Goal: Task Accomplishment & Management: Manage account settings

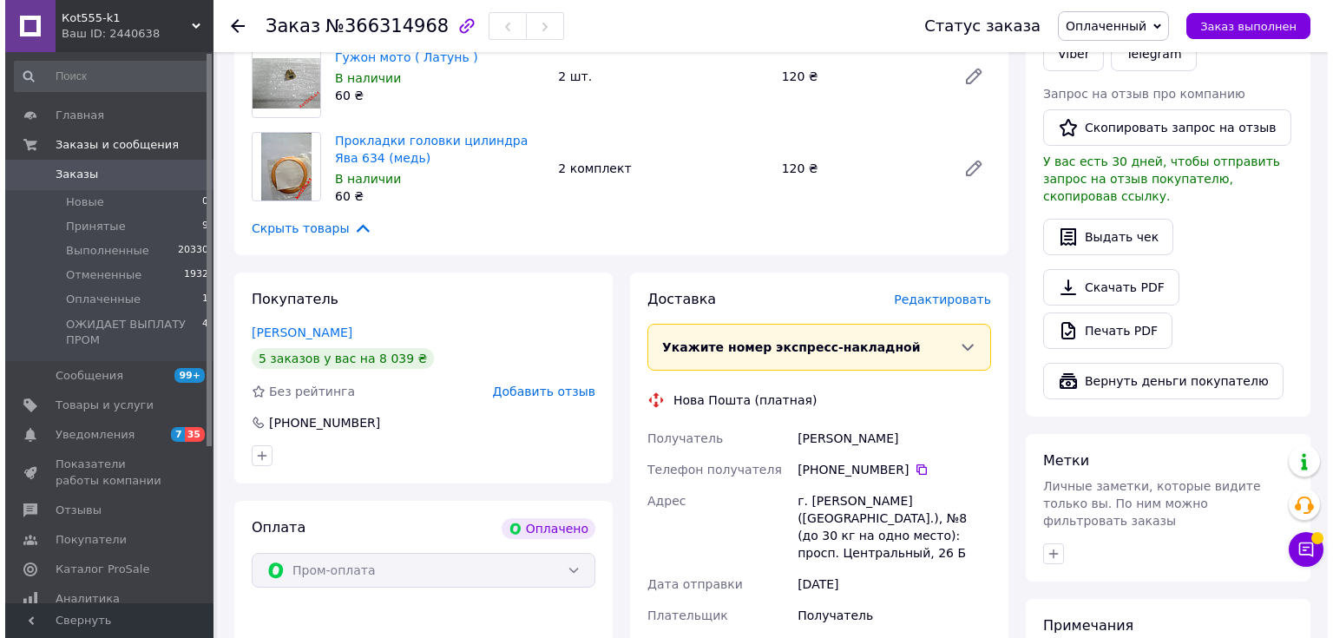
scroll to position [416, 0]
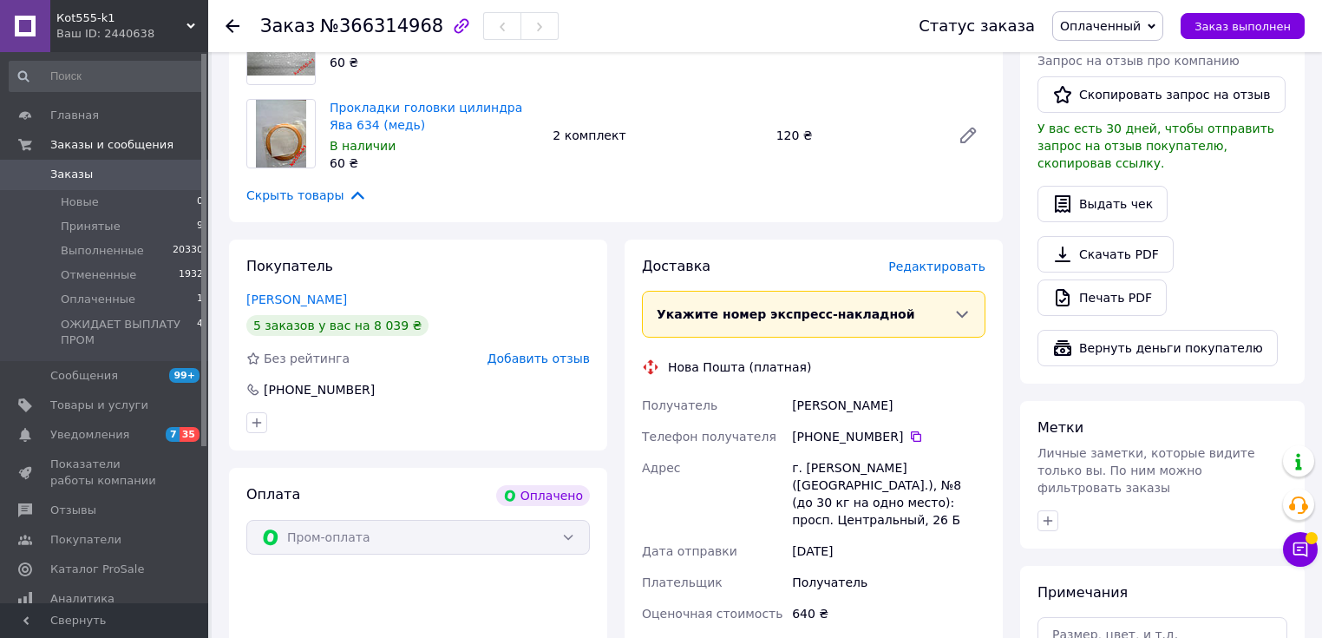
click at [941, 259] on span "Редактировать" at bounding box center [937, 266] width 97 height 14
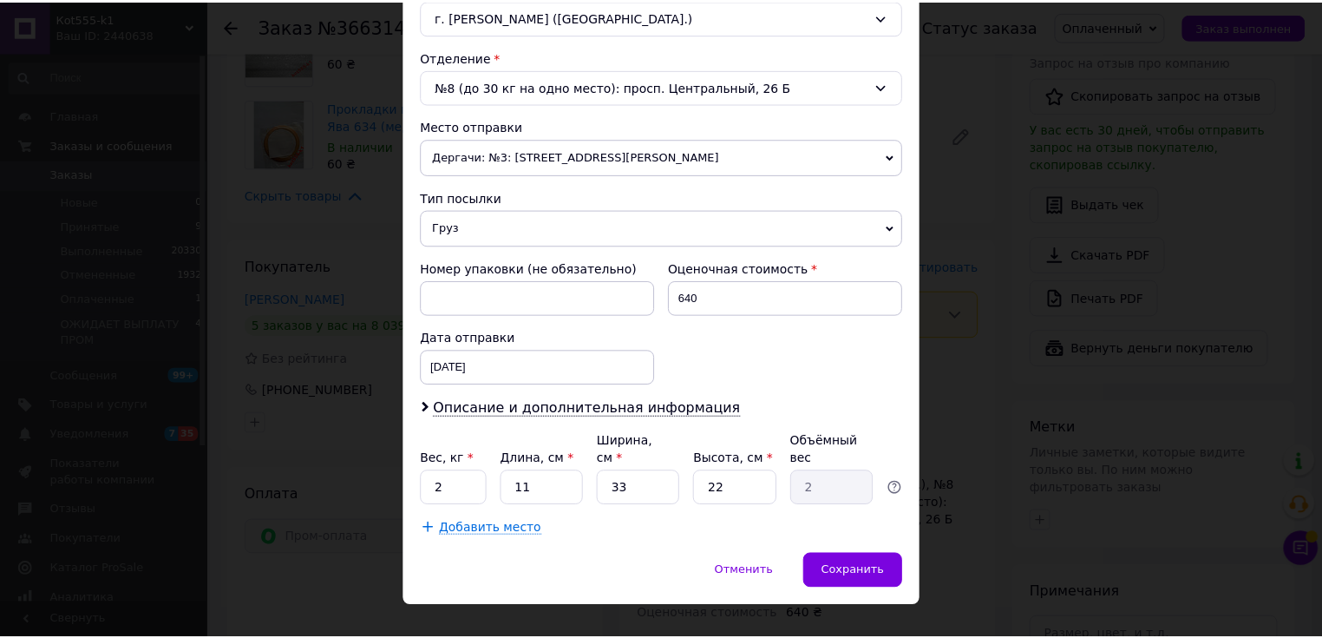
scroll to position [509, 0]
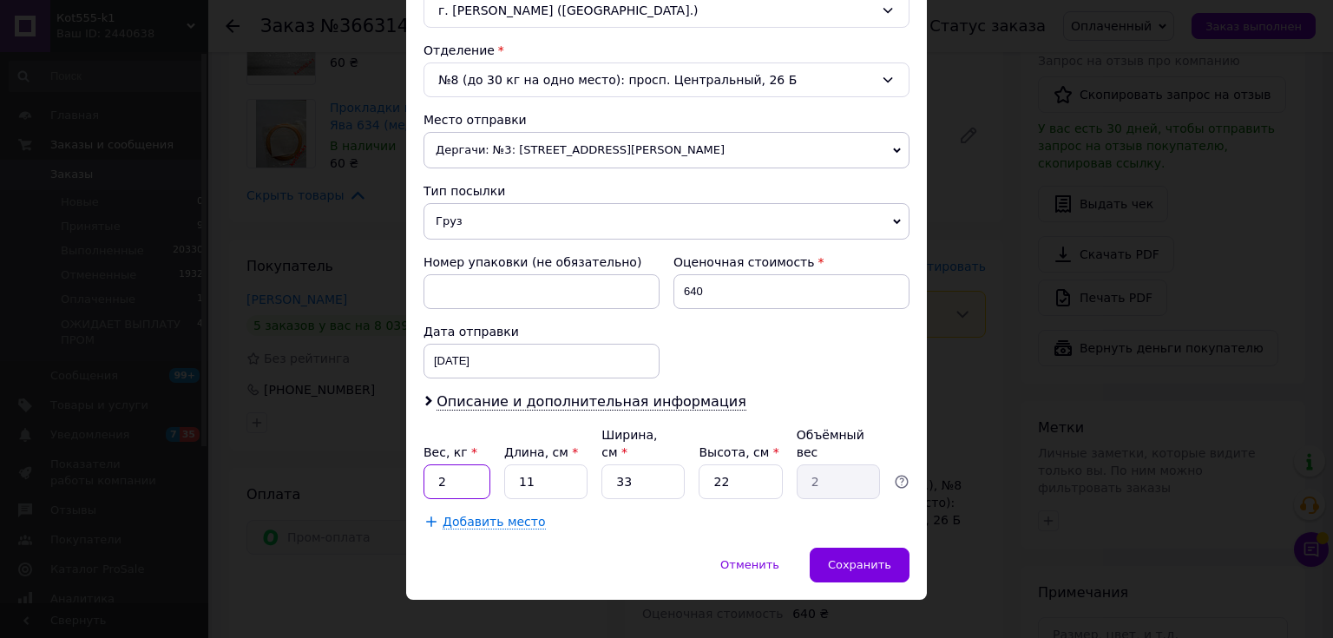
click at [476, 464] on input "2" at bounding box center [456, 481] width 67 height 35
type input "0.5"
click at [653, 464] on input "33" at bounding box center [642, 481] width 83 height 35
type input "3"
type input "0.18"
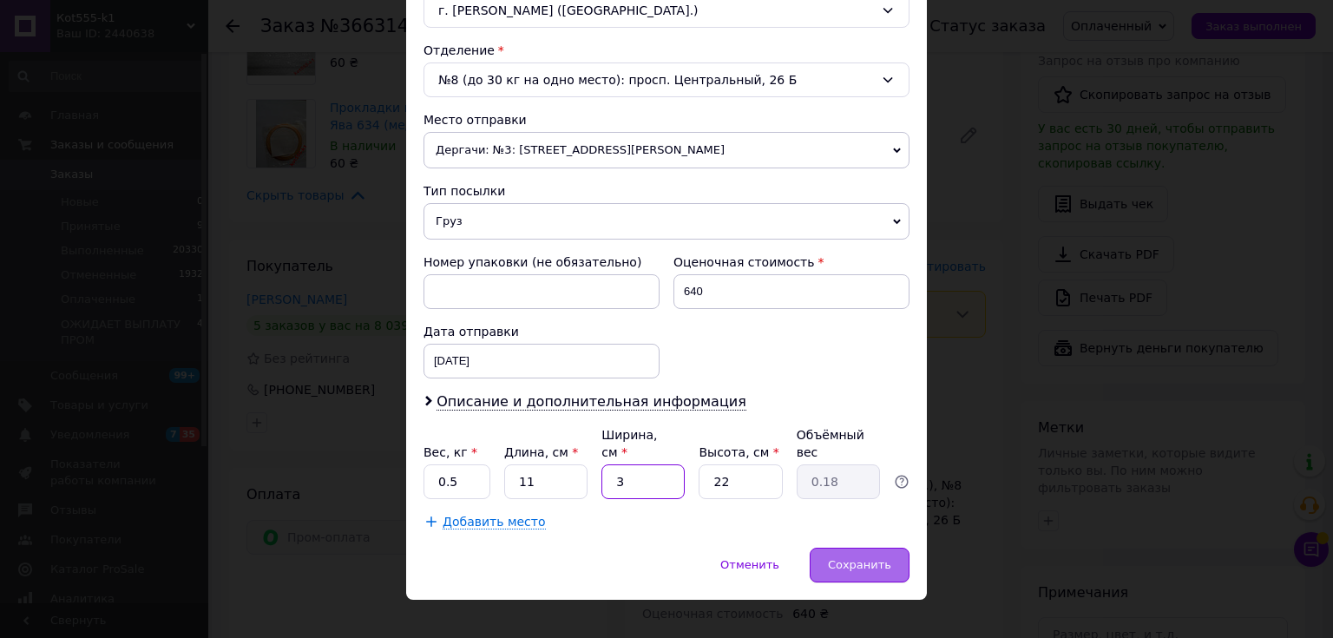
type input "3"
click at [862, 558] on span "Сохранить" at bounding box center [859, 564] width 63 height 13
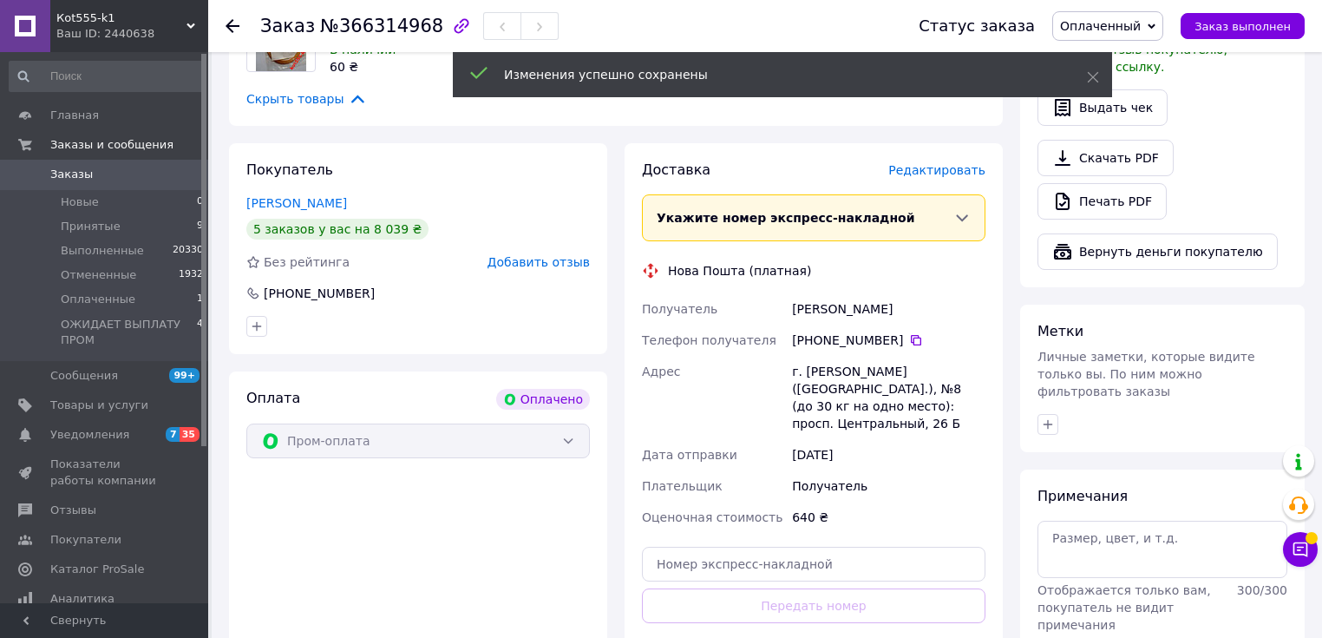
scroll to position [833, 0]
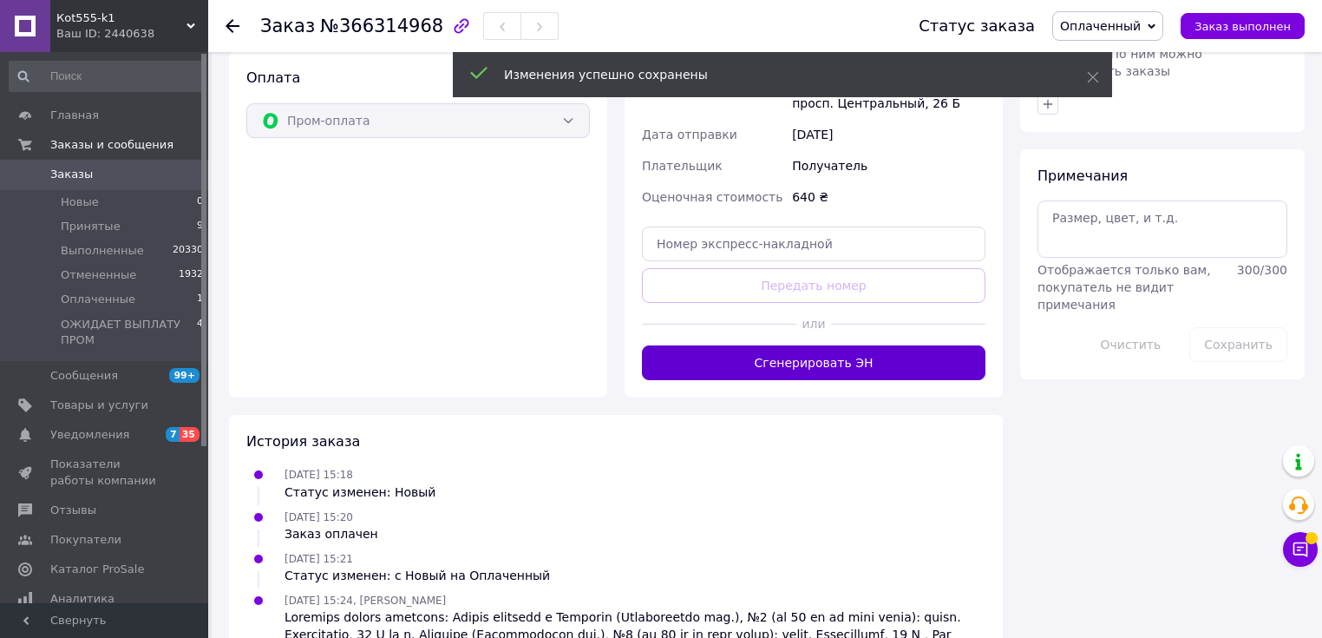
click at [821, 345] on button "Сгенерировать ЭН" at bounding box center [814, 362] width 344 height 35
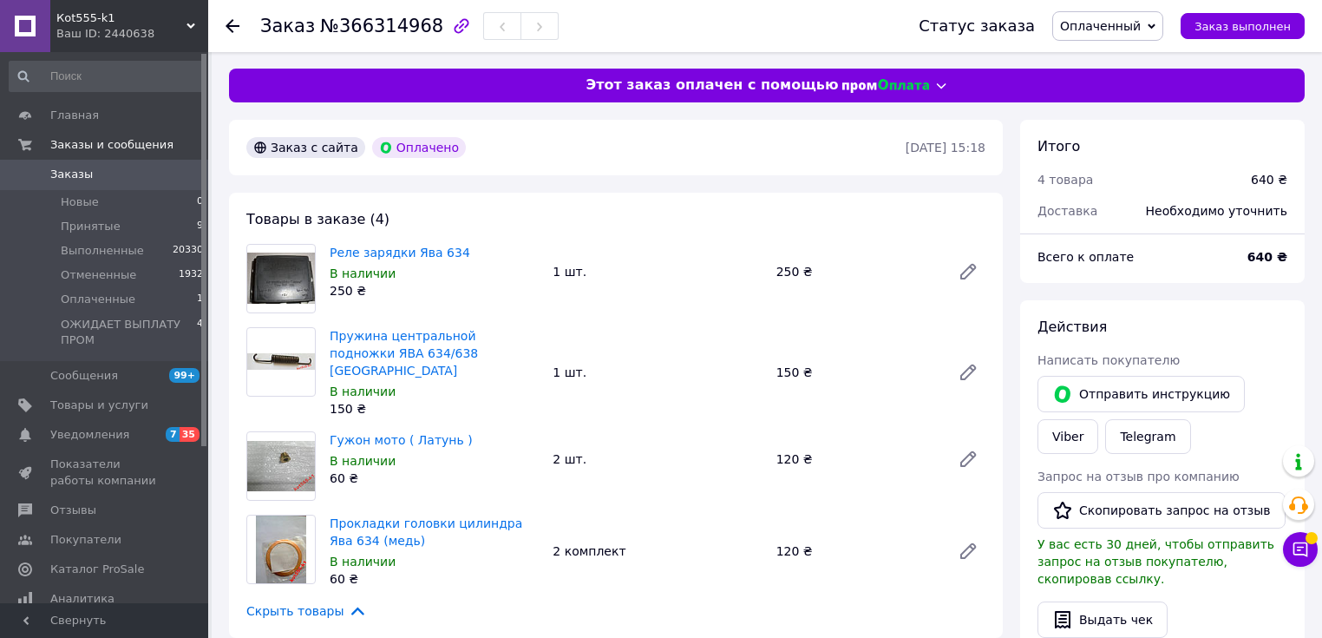
scroll to position [0, 0]
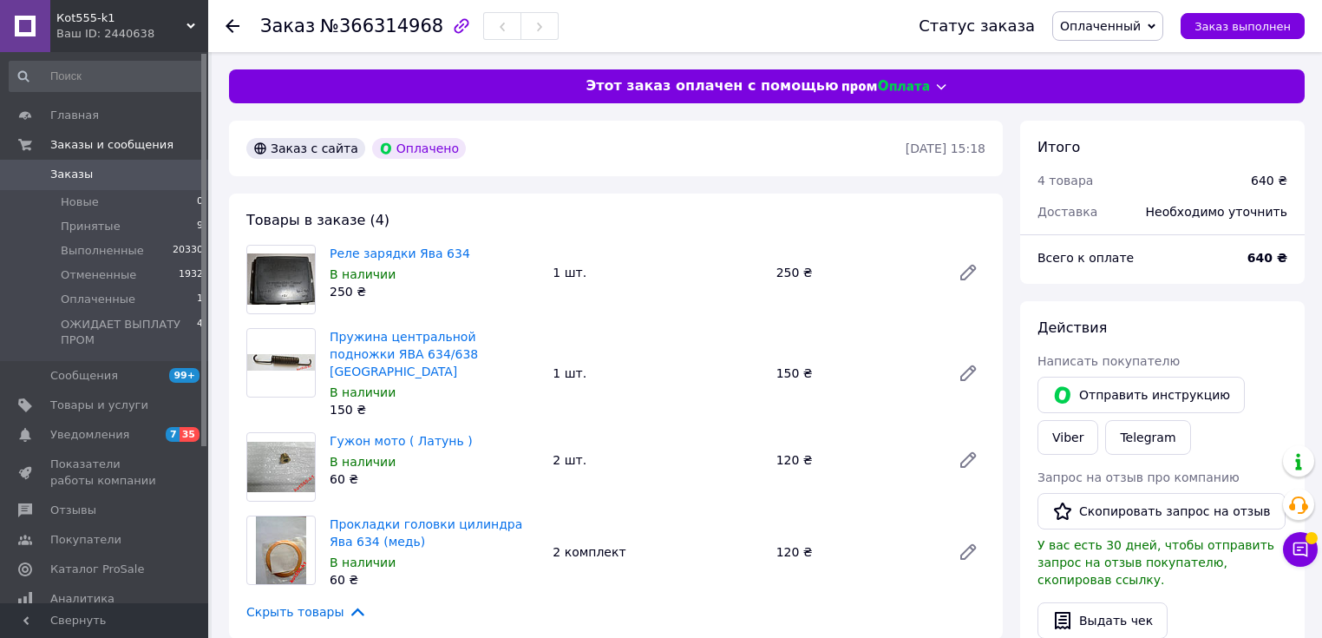
click at [1160, 18] on span "Оплаченный" at bounding box center [1108, 26] width 111 height 30
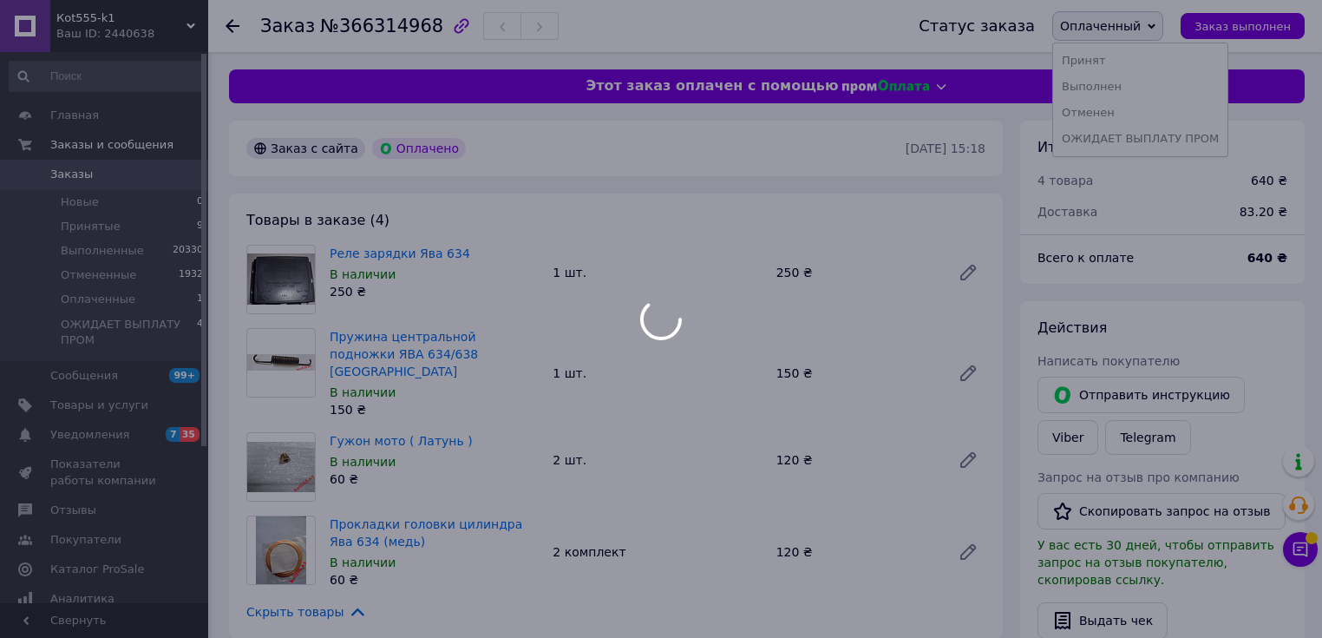
click at [1138, 135] on div at bounding box center [661, 319] width 1322 height 638
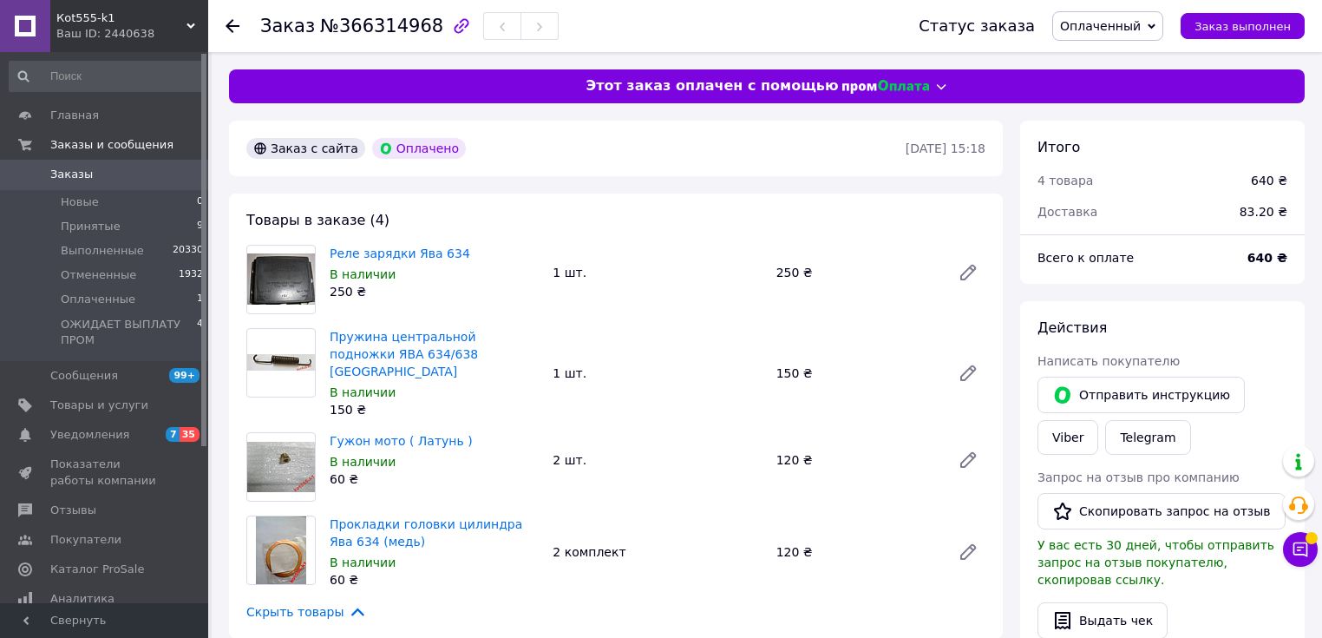
click at [1138, 31] on span "Оплаченный" at bounding box center [1100, 26] width 81 height 14
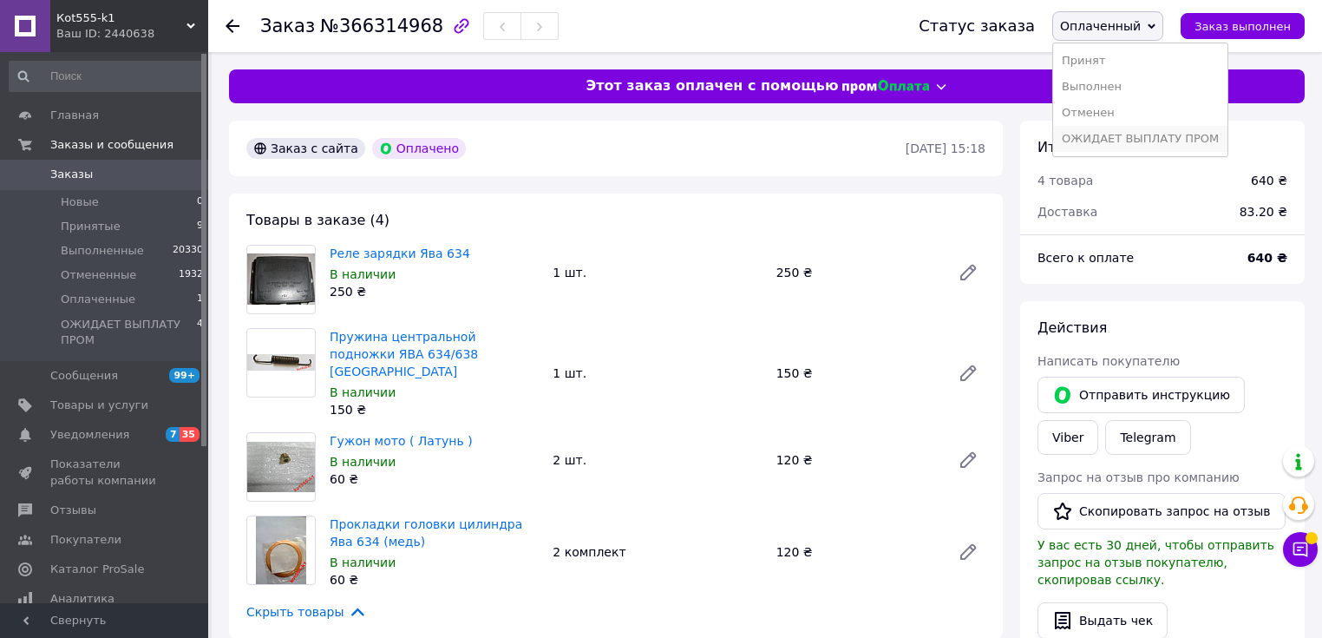
click at [1134, 134] on li "ОЖИДАЕТ ВЫПЛАТУ ПРОМ" at bounding box center [1140, 139] width 174 height 26
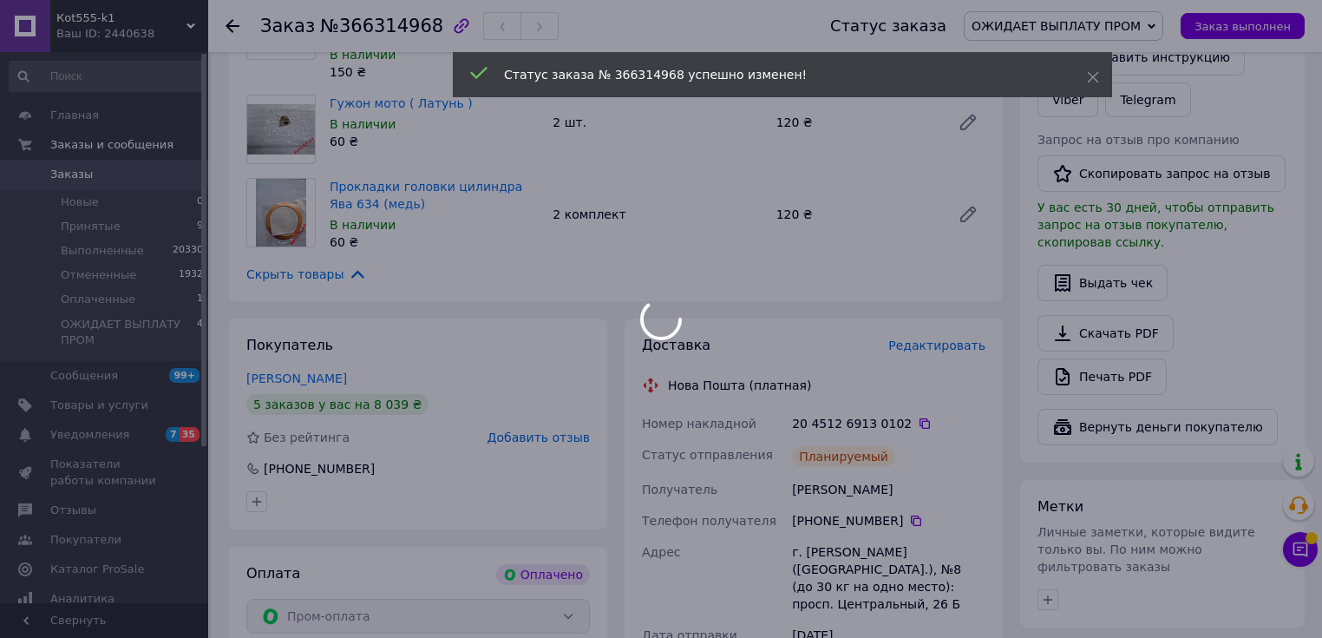
scroll to position [347, 0]
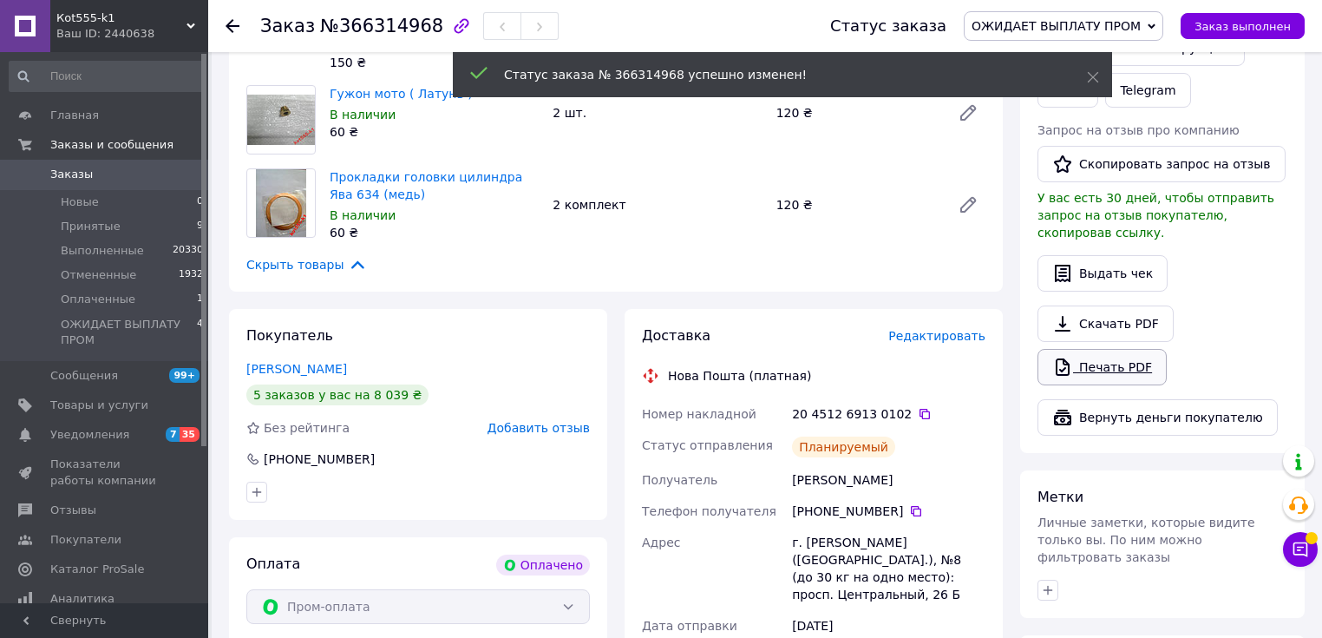
click at [1094, 349] on link "Печать PDF" at bounding box center [1102, 367] width 129 height 36
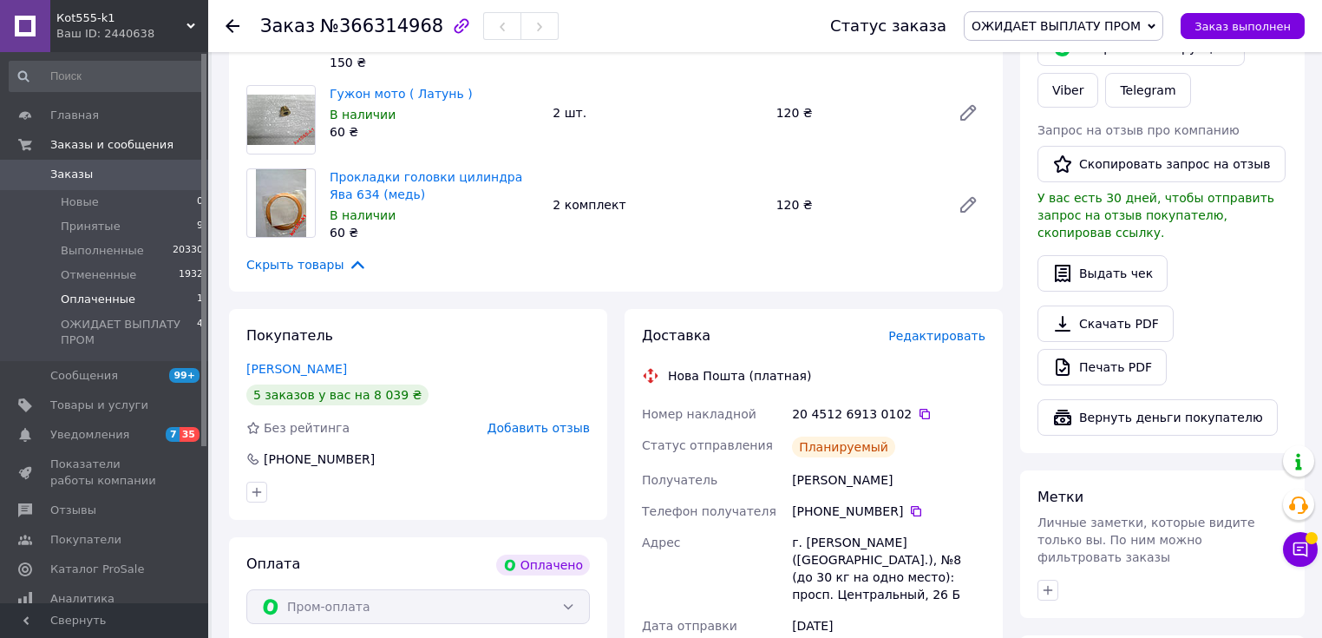
click at [115, 302] on span "Оплаченные" at bounding box center [98, 300] width 75 height 16
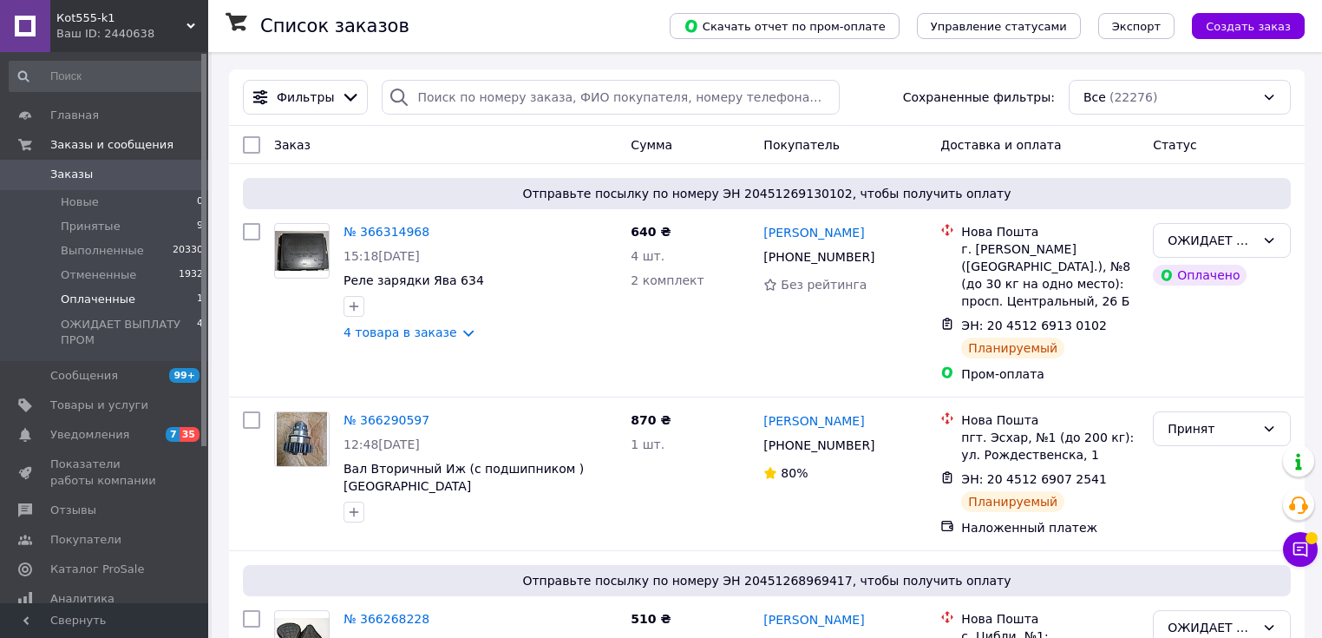
click at [112, 300] on span "Оплаченные" at bounding box center [98, 300] width 75 height 16
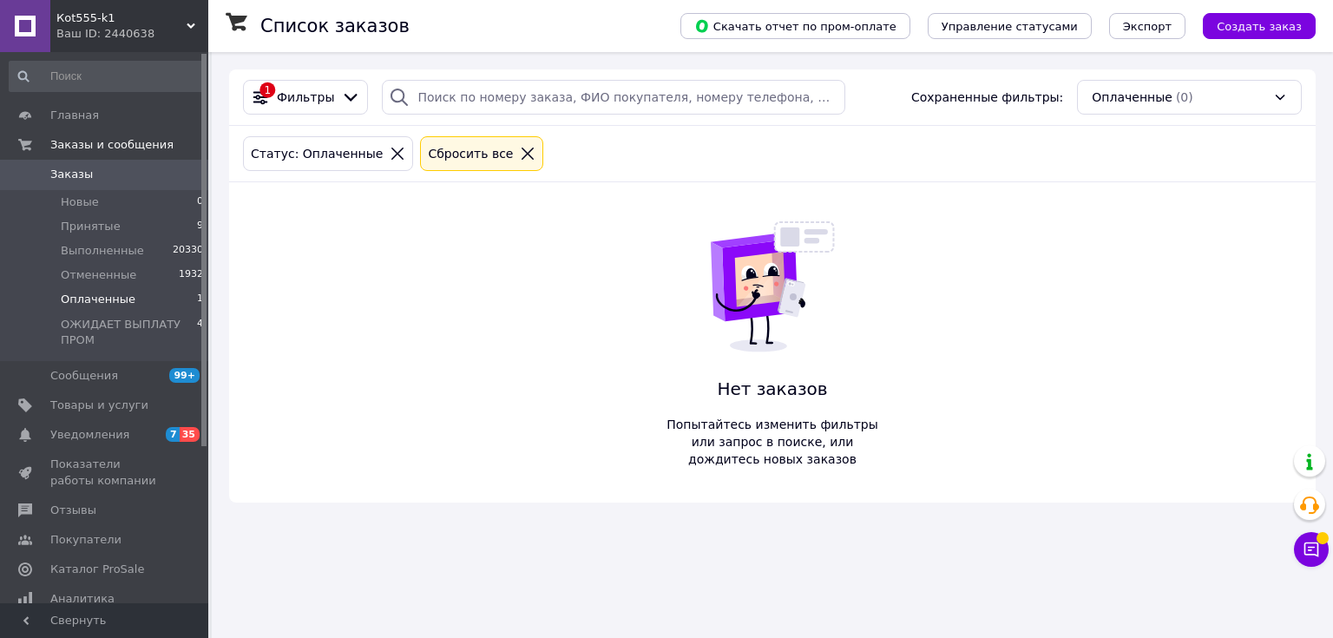
click at [521, 153] on icon at bounding box center [527, 154] width 12 height 12
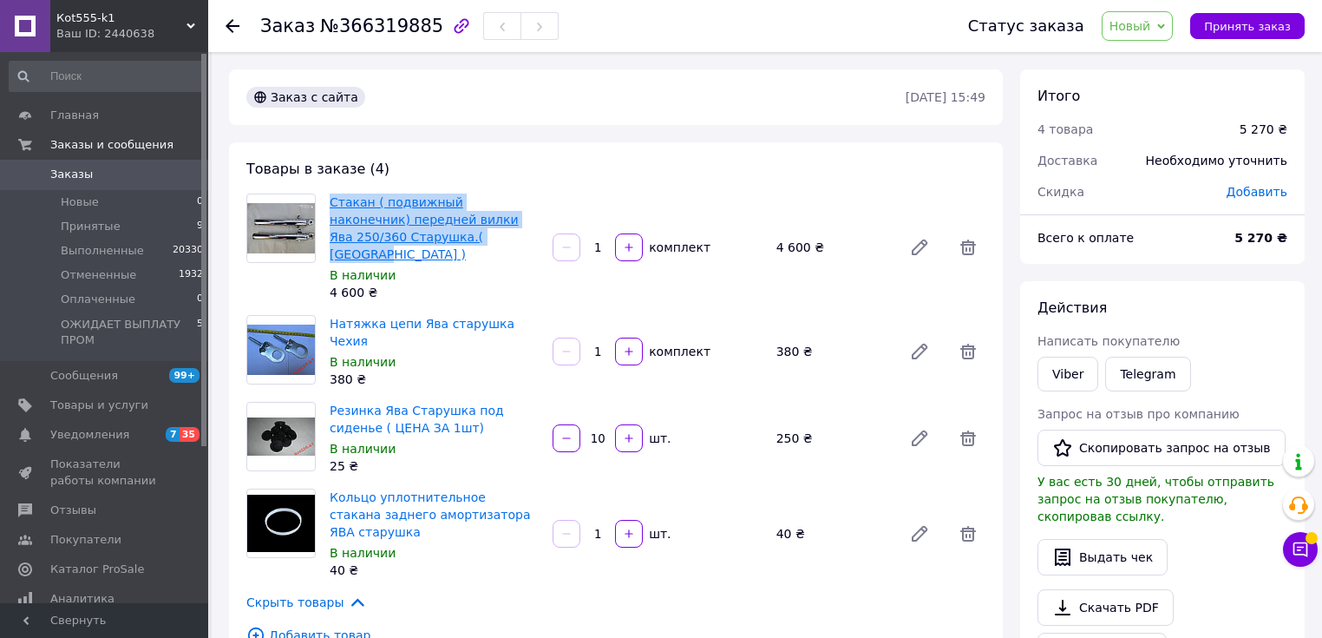
drag, startPoint x: 324, startPoint y: 200, endPoint x: 441, endPoint y: 231, distance: 121.0
click at [438, 233] on div "Стакан ( подвижный наконечник) передней вилки Ява 250/360 Старушка.( Турция ) В…" at bounding box center [434, 247] width 223 height 115
drag, startPoint x: 455, startPoint y: 222, endPoint x: 292, endPoint y: 219, distance: 162.3
click at [292, 220] on img at bounding box center [281, 228] width 68 height 51
drag, startPoint x: 418, startPoint y: 200, endPoint x: 280, endPoint y: 229, distance: 140.9
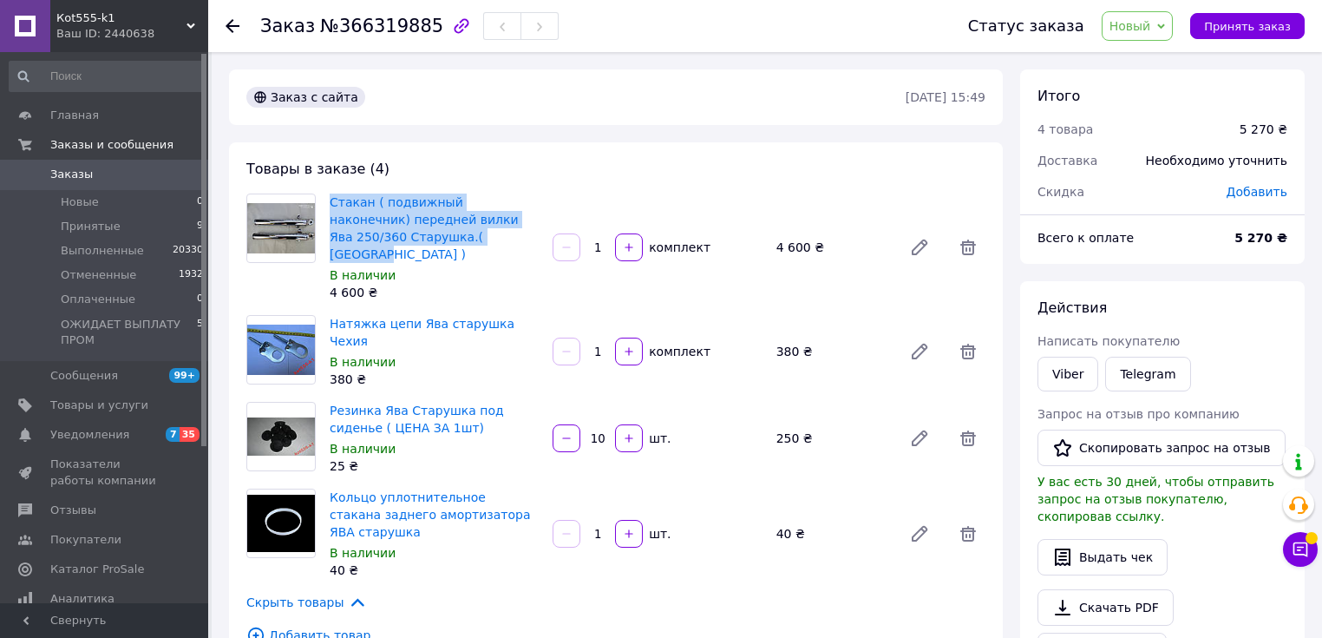
click at [280, 229] on img at bounding box center [281, 228] width 68 height 51
copy link "Стакан ( подвижный наконечник) передней вилки Ява 250/360 Старушка.( [GEOGRAPHI…"
click at [1066, 365] on link "Viber" at bounding box center [1068, 374] width 61 height 35
click at [1169, 27] on span "Новый" at bounding box center [1138, 26] width 72 height 30
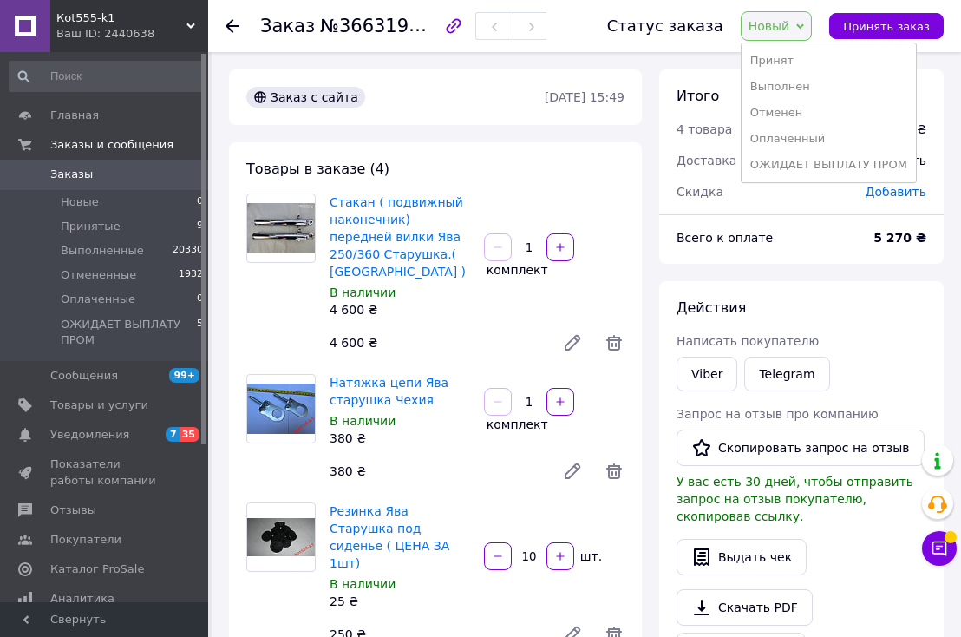
click at [602, 155] on div "Товары в заказе (4) Стакан ( подвижный наконечник) передней вилки Ява 250/360 С…" at bounding box center [435, 528] width 413 height 773
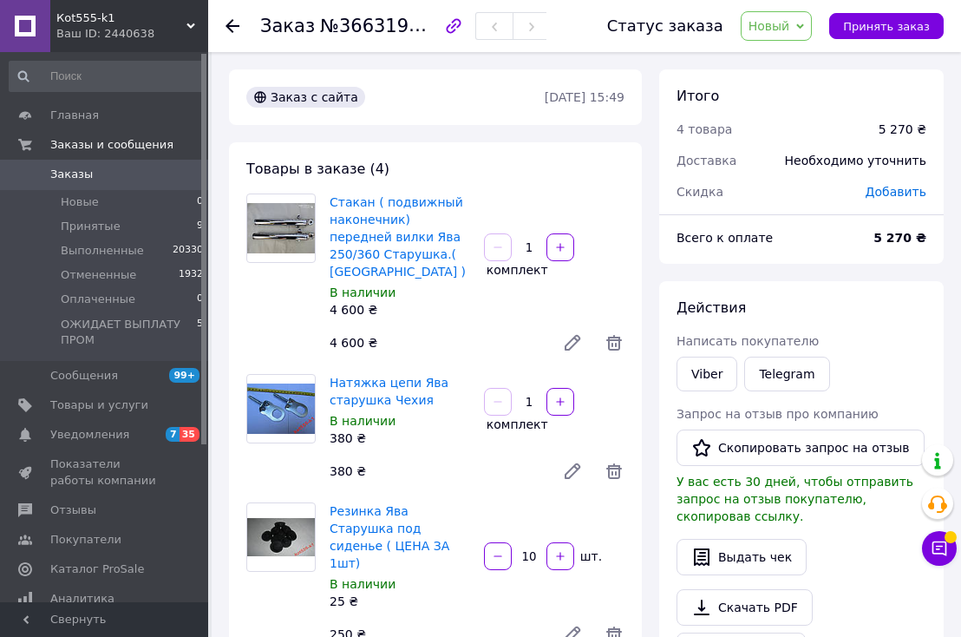
click at [791, 34] on span "Новый" at bounding box center [777, 26] width 72 height 30
click at [790, 56] on li "Принят" at bounding box center [829, 61] width 174 height 26
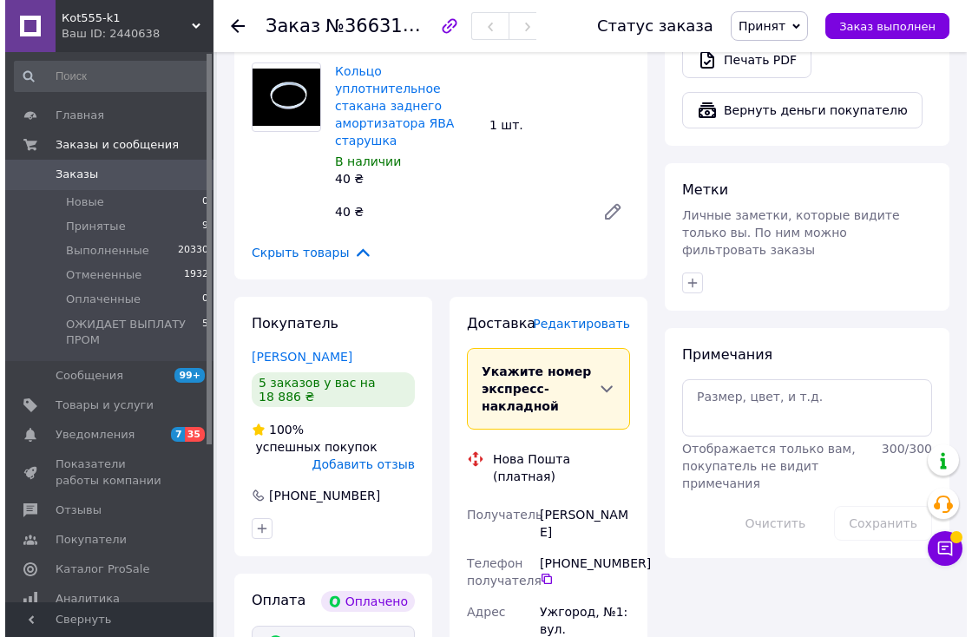
scroll to position [694, 0]
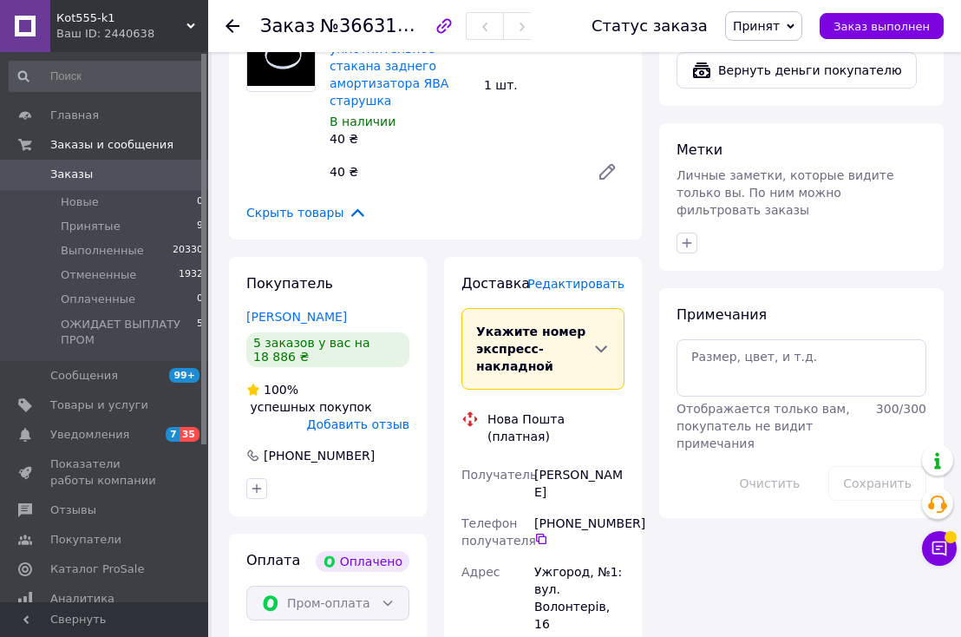
click at [601, 277] on span "Редактировать" at bounding box center [576, 284] width 97 height 14
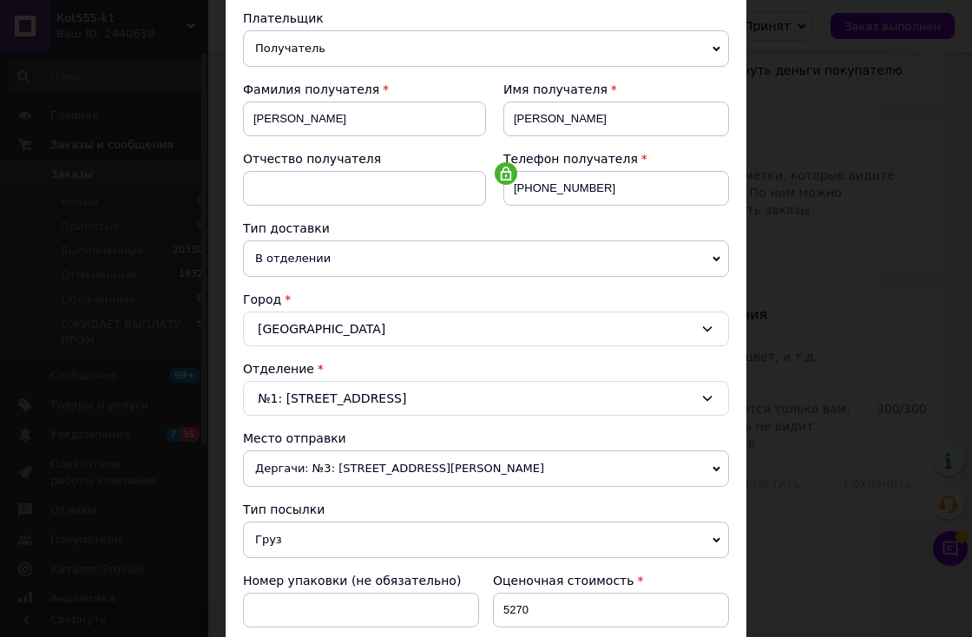
scroll to position [510, 0]
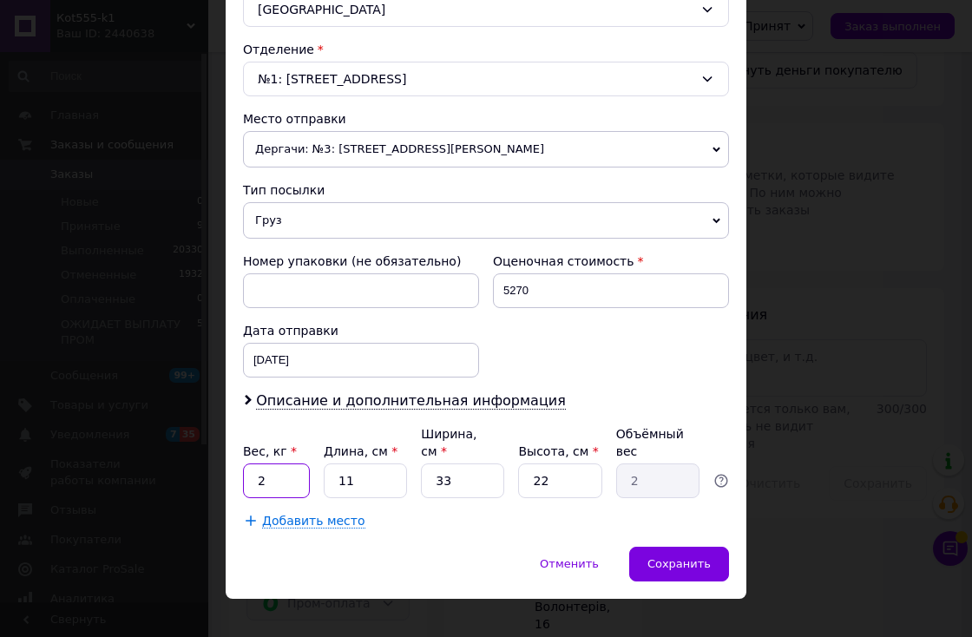
click at [297, 471] on input "2" at bounding box center [276, 480] width 67 height 35
type input "4"
click at [674, 557] on span "Сохранить" at bounding box center [678, 563] width 63 height 13
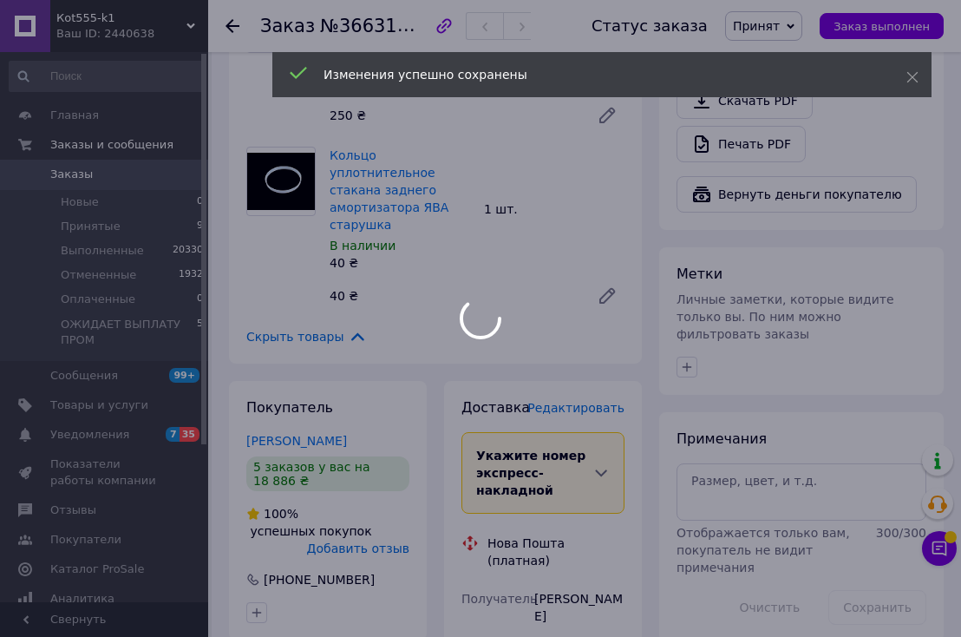
scroll to position [555, 0]
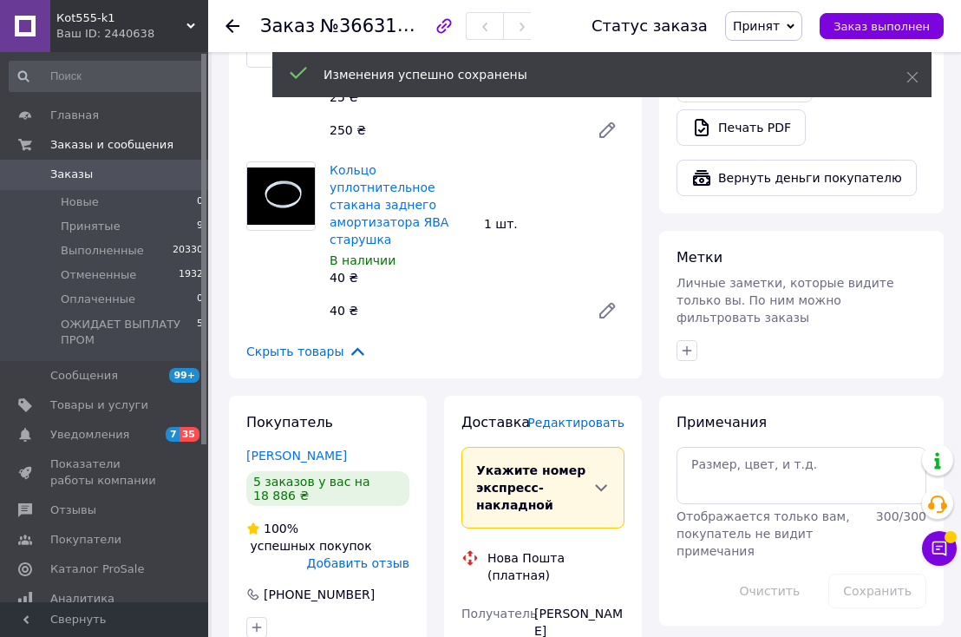
click at [795, 27] on icon at bounding box center [791, 27] width 8 height 8
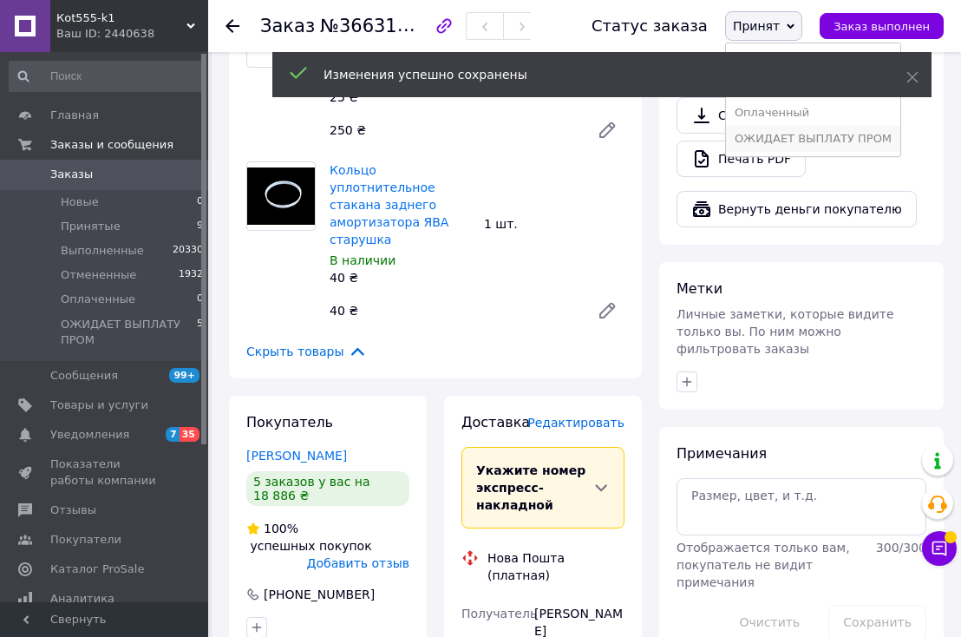
click at [812, 144] on li "ОЖИДАЕТ ВЫПЛАТУ ПРОМ" at bounding box center [813, 139] width 174 height 26
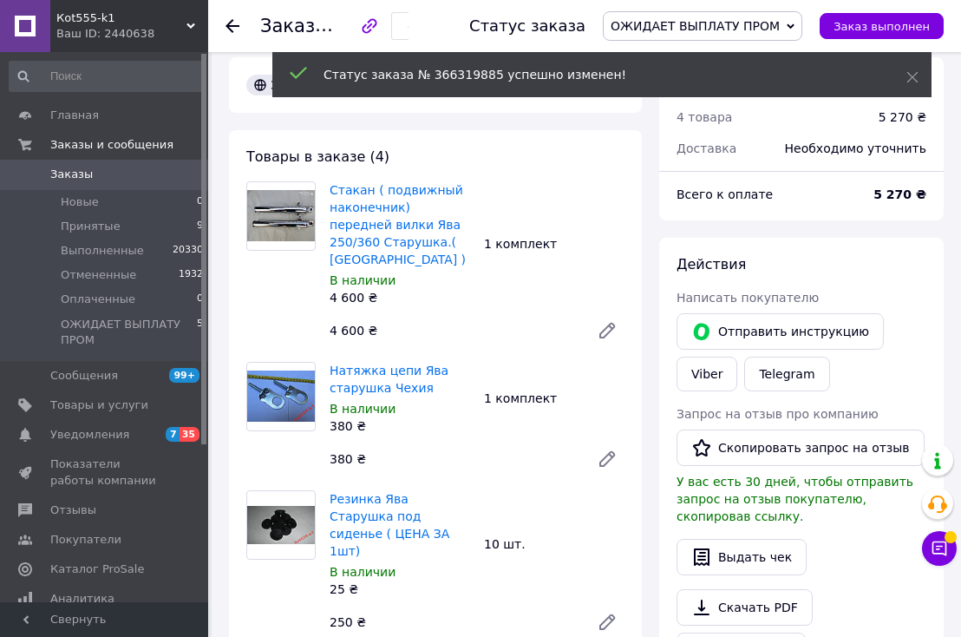
scroll to position [208, 0]
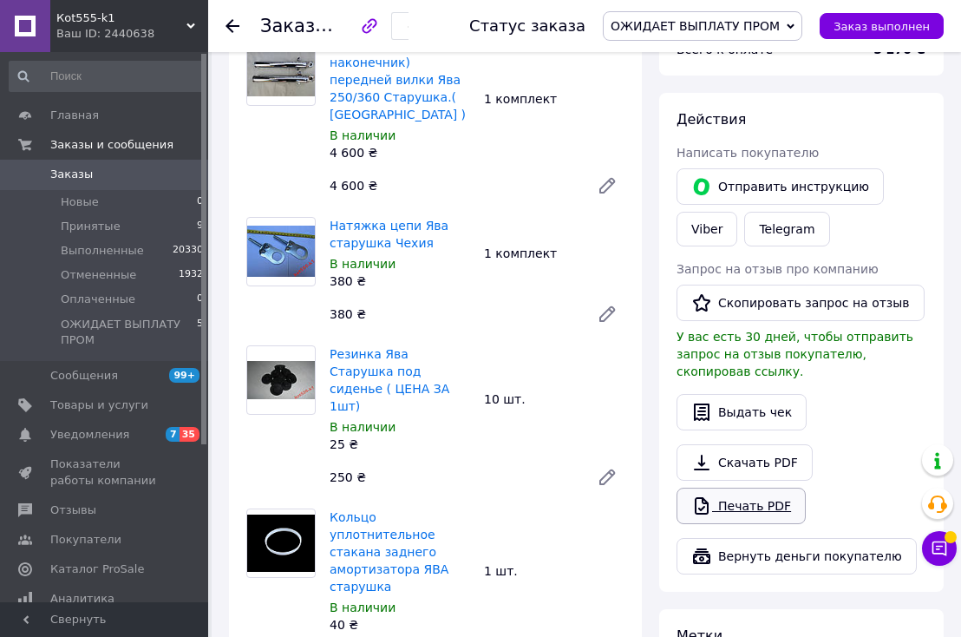
click at [764, 488] on link "Печать PDF" at bounding box center [741, 506] width 129 height 36
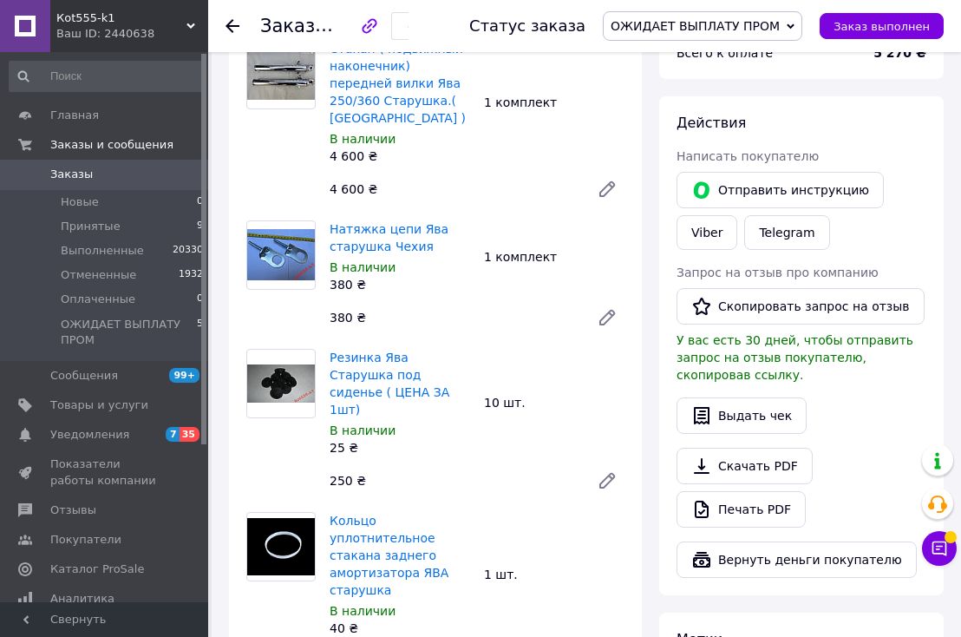
scroll to position [0, 0]
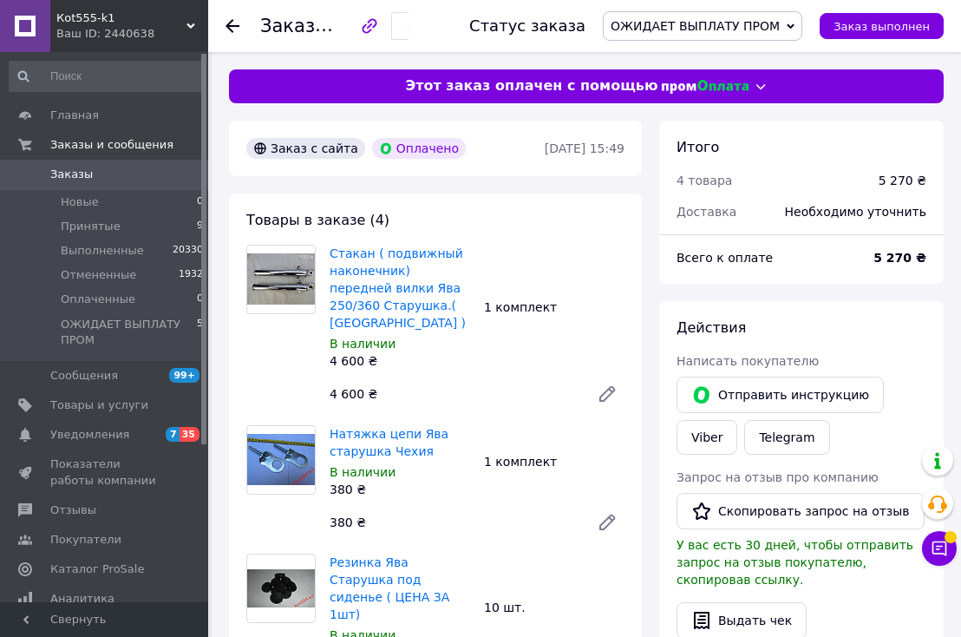
click at [74, 16] on span "Кot555-k1" at bounding box center [121, 18] width 130 height 16
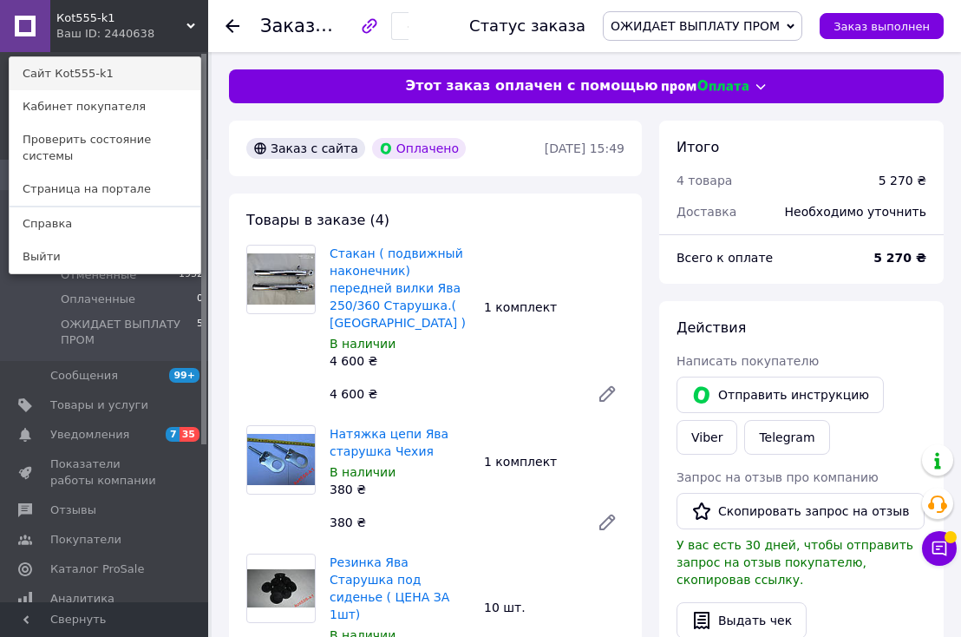
click at [86, 71] on link "Сайт Кot555-k1" at bounding box center [105, 73] width 191 height 33
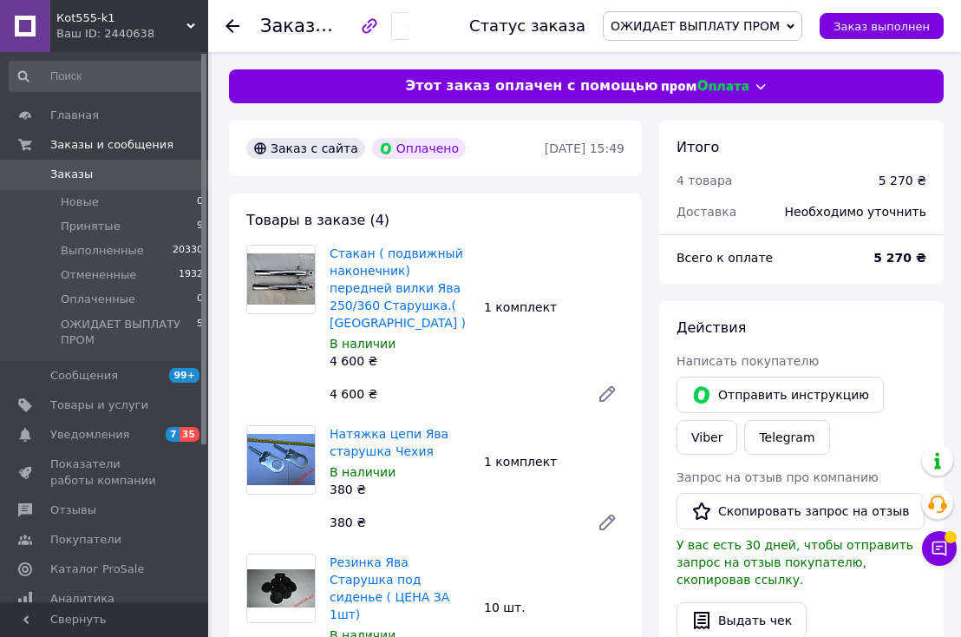
click at [410, 261] on span "Стакан ( подвижный наконечник) передней вилки Ява 250/360 Старушка.( [GEOGRAPHI…" at bounding box center [400, 288] width 141 height 87
click at [416, 253] on link "Стакан ( подвижный наконечник) передней вилки Ява 250/360 Старушка.( [GEOGRAPHI…" at bounding box center [398, 287] width 136 height 83
click at [362, 262] on link "Стакан ( подвижный наконечник) передней вилки Ява 250/360 Старушка.( [GEOGRAPHI…" at bounding box center [398, 287] width 136 height 83
click at [704, 435] on link "Viber" at bounding box center [707, 437] width 61 height 35
click at [90, 14] on span "Кot555-k1" at bounding box center [121, 18] width 130 height 16
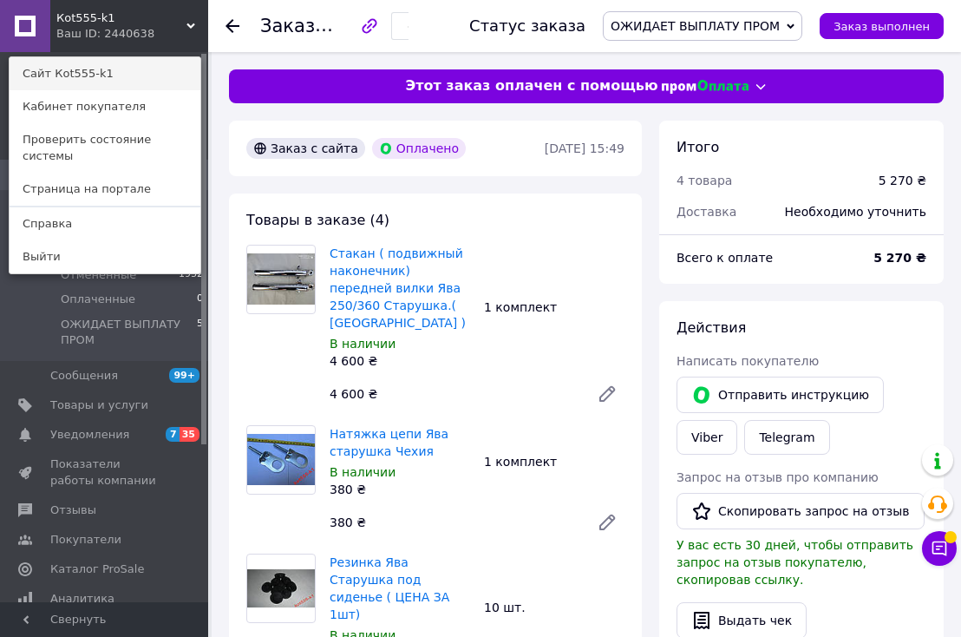
click at [89, 66] on link "Сайт Кot555-k1" at bounding box center [105, 73] width 191 height 33
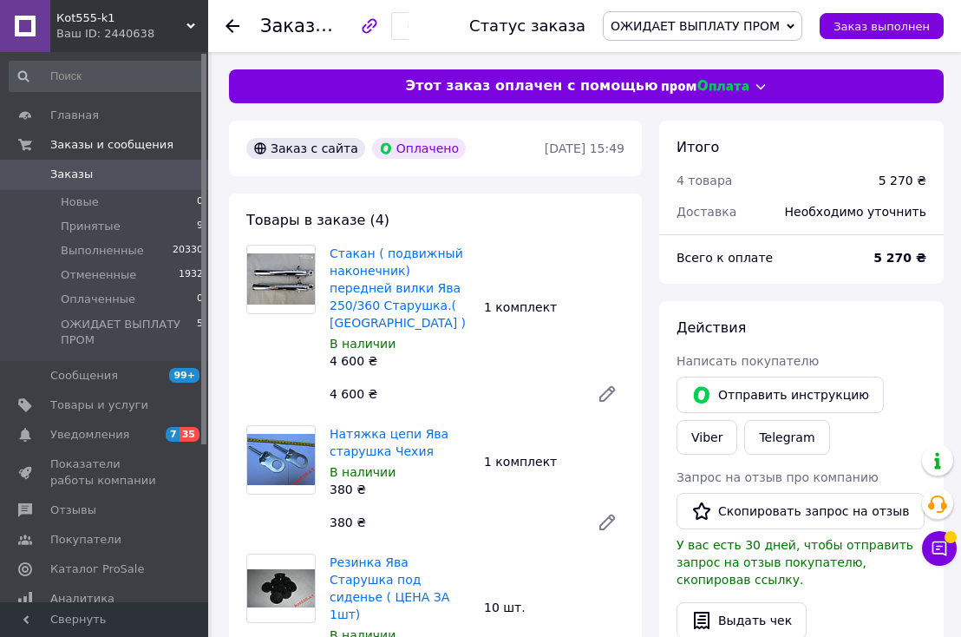
click at [97, 14] on span "Кot555-k1" at bounding box center [121, 18] width 130 height 16
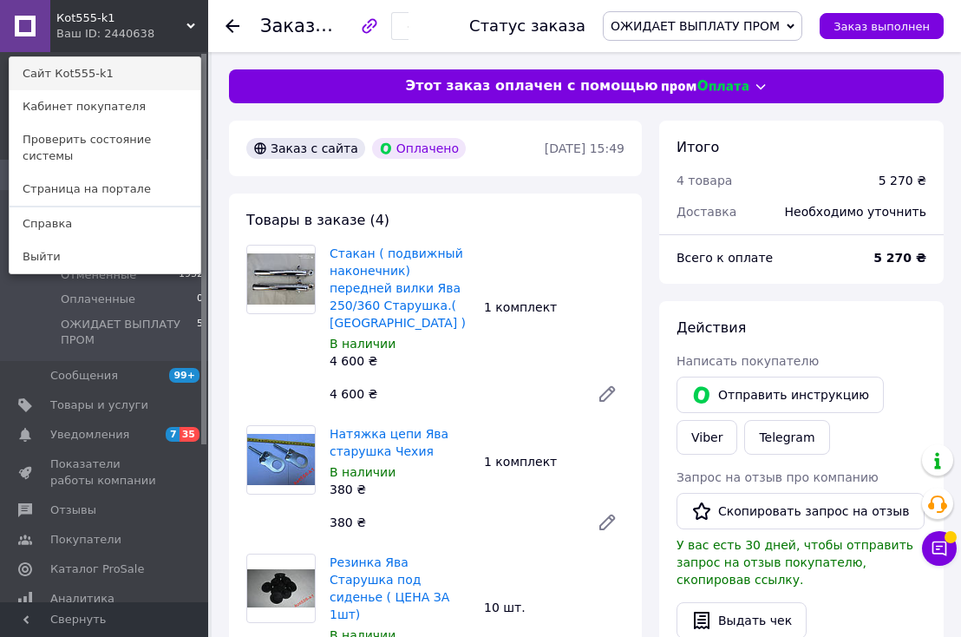
click at [93, 72] on link "Сайт Кot555-k1" at bounding box center [105, 73] width 191 height 33
